Goal: Find specific page/section: Find specific page/section

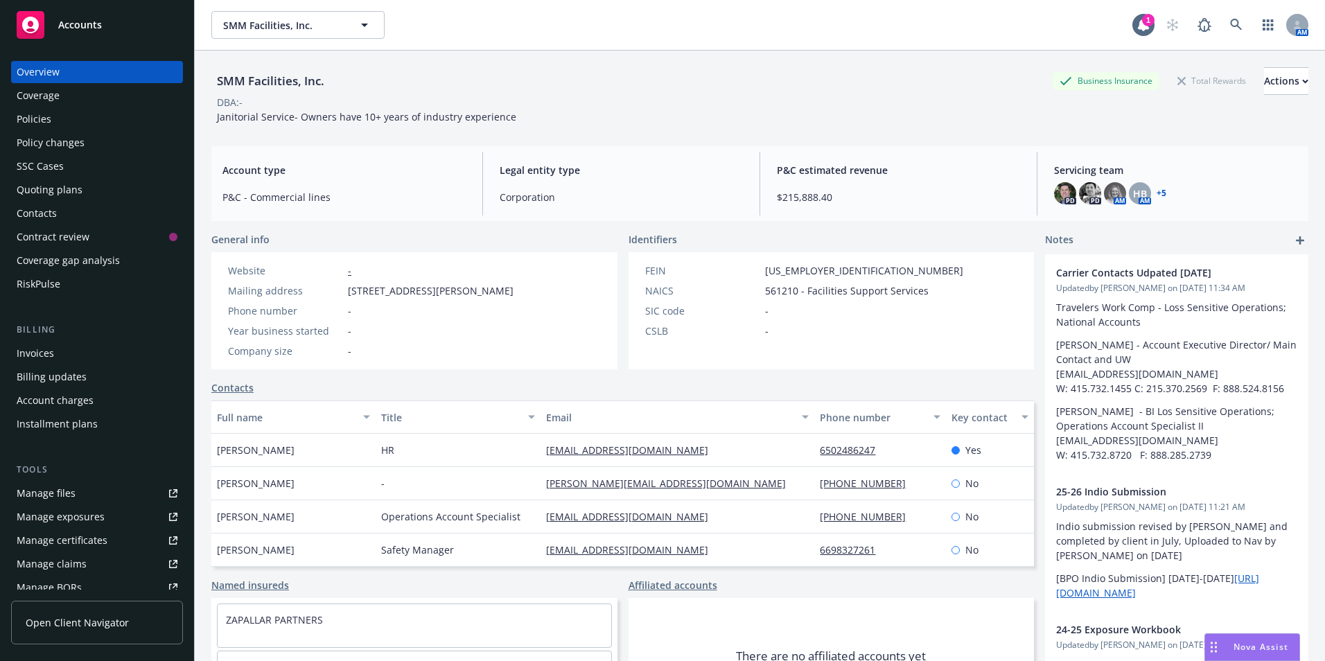
click at [44, 26] on rect at bounding box center [31, 25] width 28 height 28
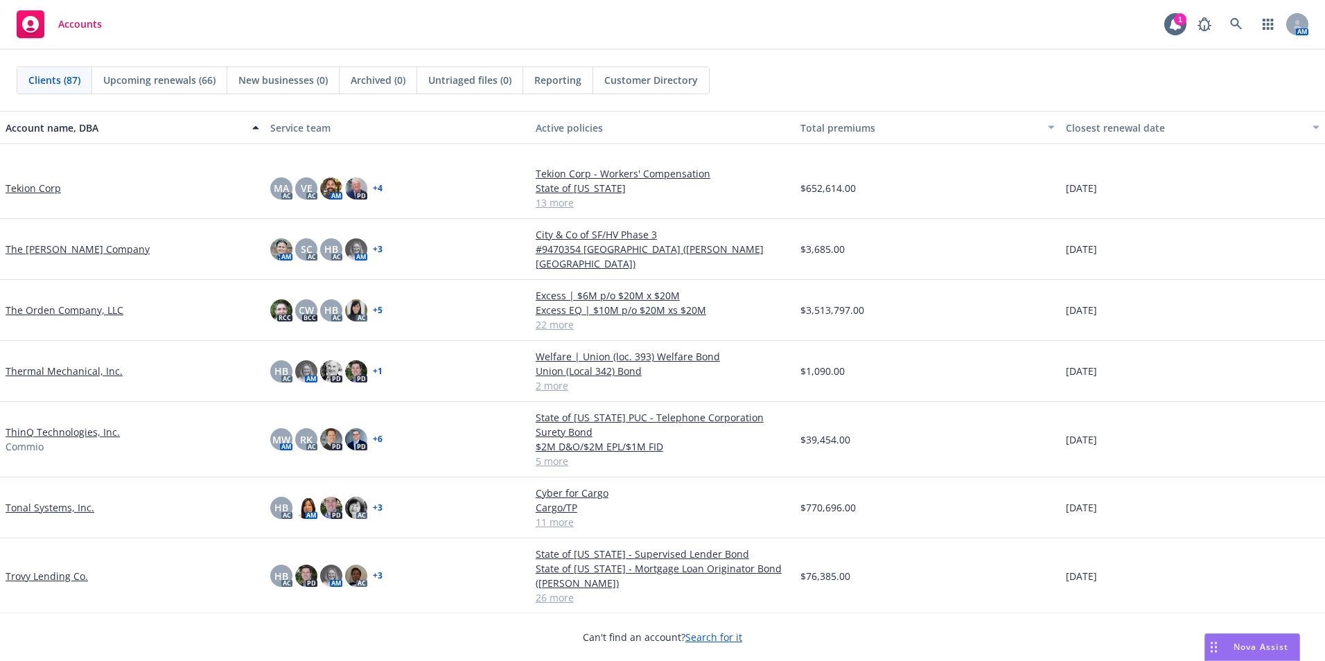
scroll to position [4089, 0]
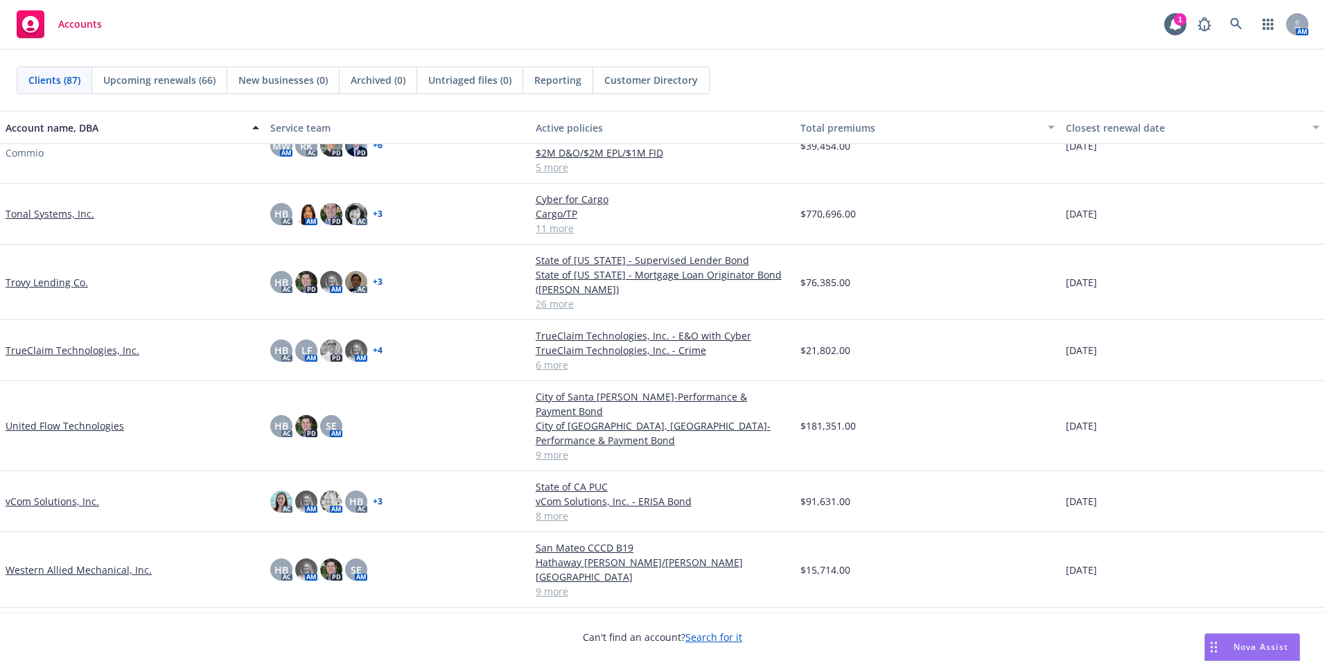
click at [43, 419] on link "United Flow Technologies" at bounding box center [65, 426] width 119 height 15
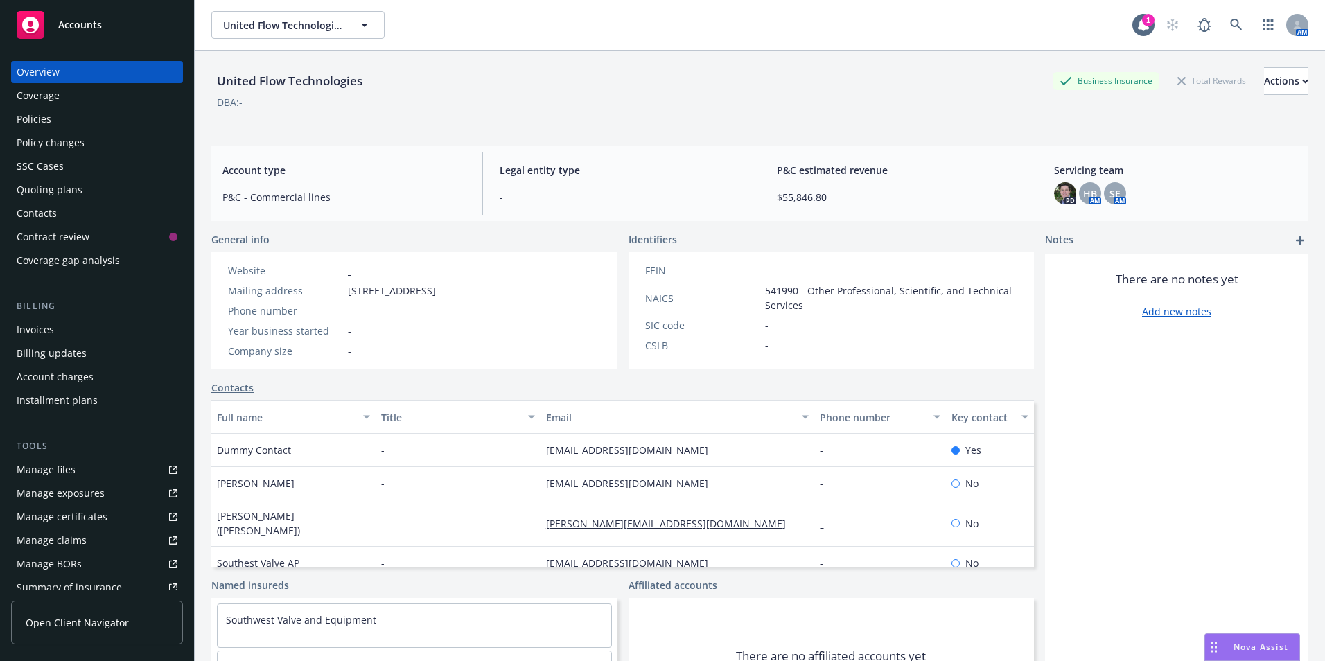
click at [38, 187] on div "Quoting plans" at bounding box center [50, 190] width 66 height 22
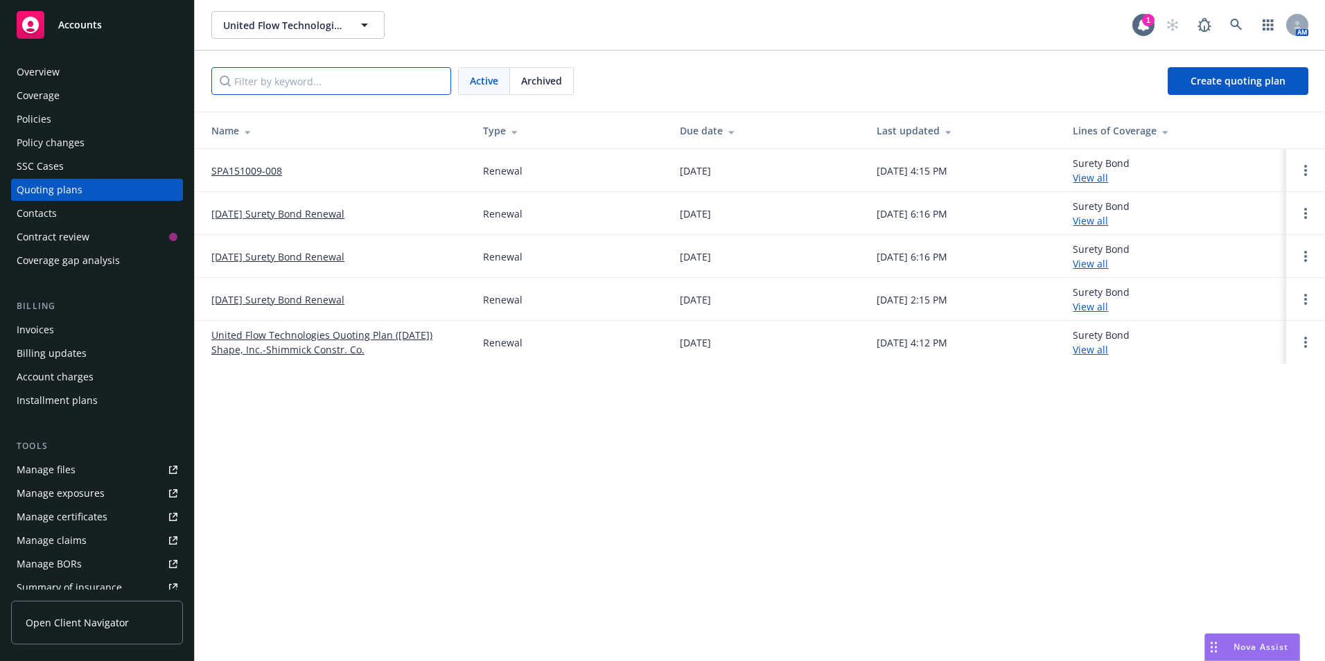
click at [327, 78] on input "Filter by keyword..." at bounding box center [331, 81] width 240 height 28
click at [46, 334] on div "Invoices" at bounding box center [35, 330] width 37 height 22
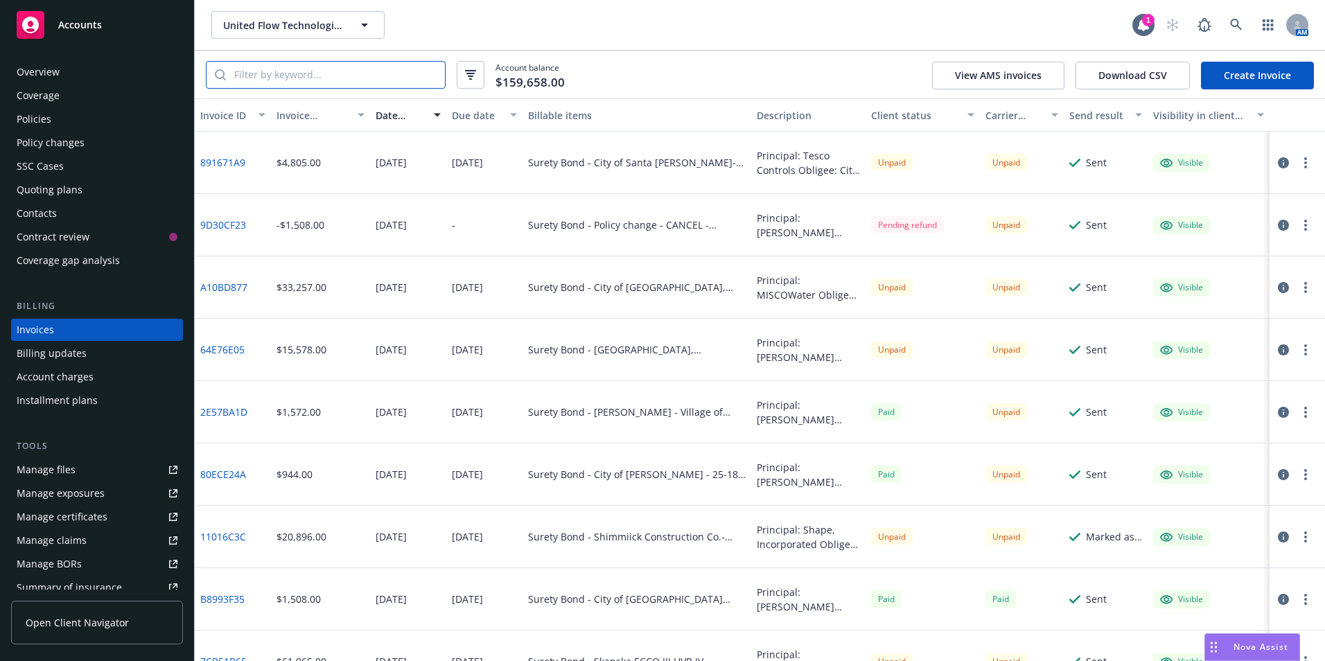
click at [278, 80] on input "search" at bounding box center [335, 75] width 219 height 26
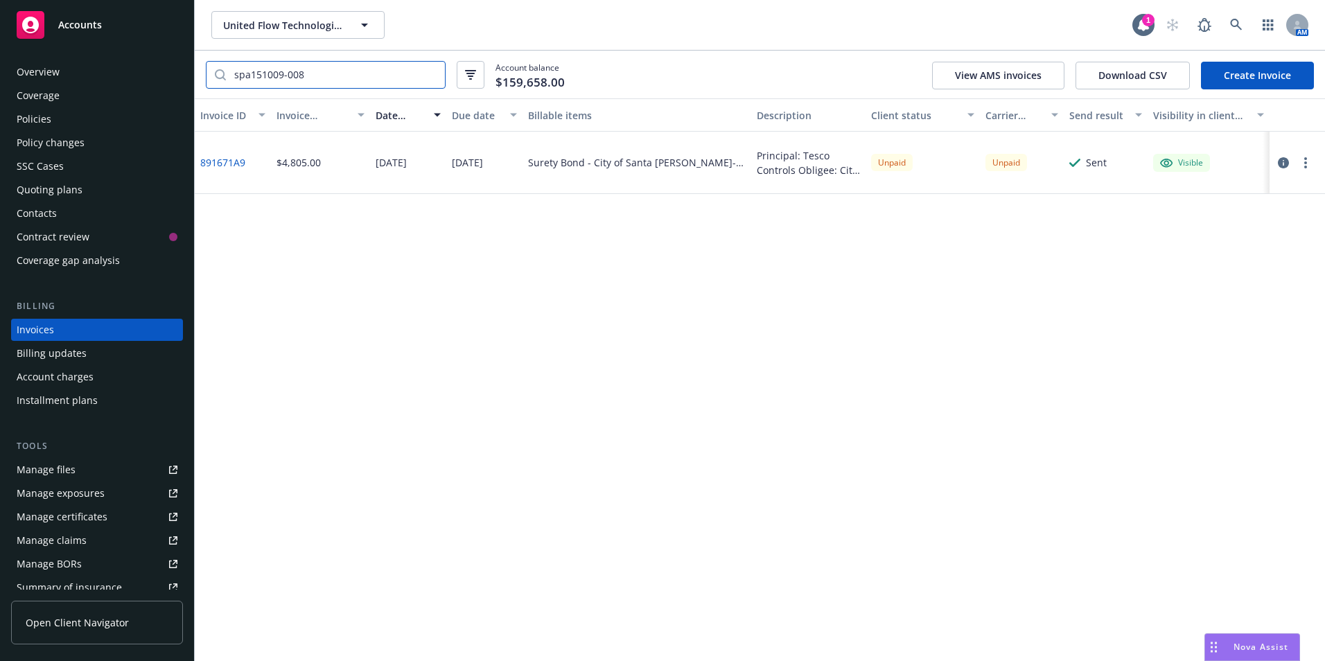
type input "spa151009-008"
click at [36, 194] on div "Quoting plans" at bounding box center [50, 190] width 66 height 22
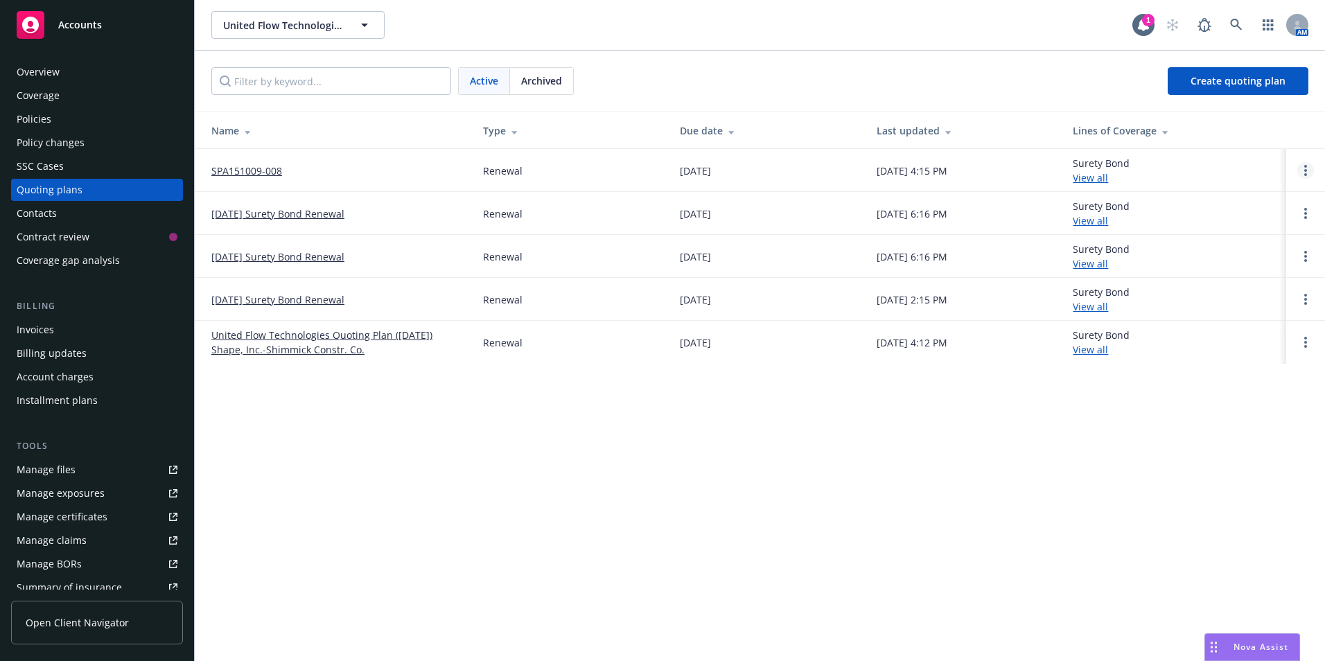
click at [1306, 173] on icon "Open options" at bounding box center [1305, 170] width 3 height 11
click at [545, 462] on div "United Flow Technologies United Flow Technologies 1 AM Active Archived Create q…" at bounding box center [760, 330] width 1130 height 661
